Goal: Task Accomplishment & Management: Use online tool/utility

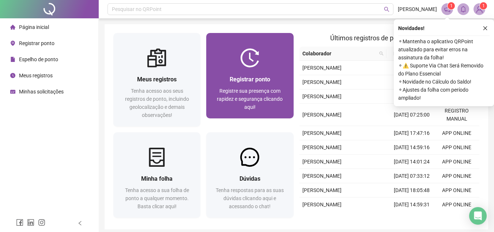
click at [254, 67] on div "Registrar ponto Registre sua presença com rapidez e segurança clicando aqui!" at bounding box center [249, 92] width 87 height 51
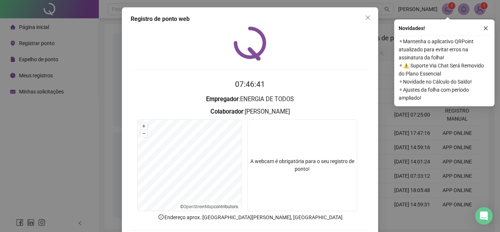
scroll to position [37, 0]
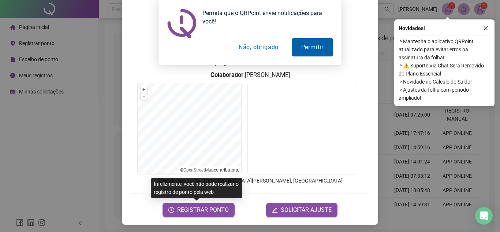
click at [305, 51] on button "Permitir" at bounding box center [312, 47] width 41 height 18
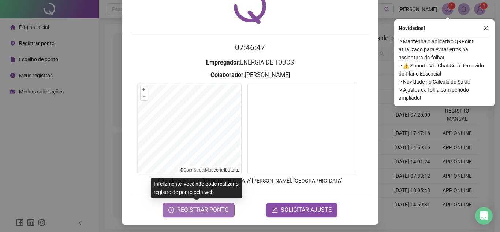
click at [179, 202] on button "REGISTRAR PONTO" at bounding box center [198, 209] width 72 height 15
